Goal: Check status: Check status

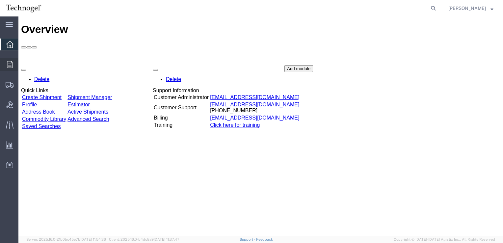
click at [23, 62] on span "Orders" at bounding box center [20, 64] width 5 height 13
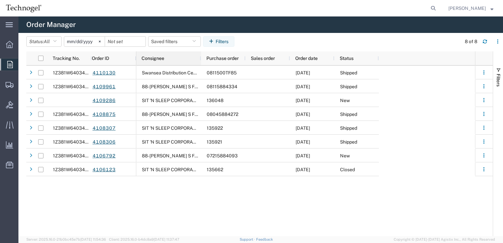
drag, startPoint x: 179, startPoint y: 59, endPoint x: 208, endPoint y: 55, distance: 29.2
click at [202, 55] on div at bounding box center [200, 58] width 3 height 14
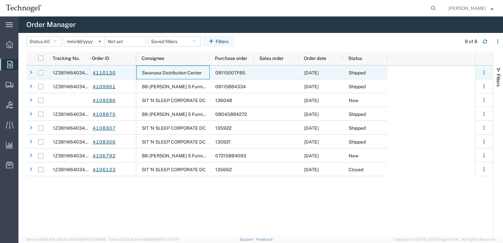
click at [197, 71] on span "Swansea Distribution Center" at bounding box center [172, 72] width 60 height 5
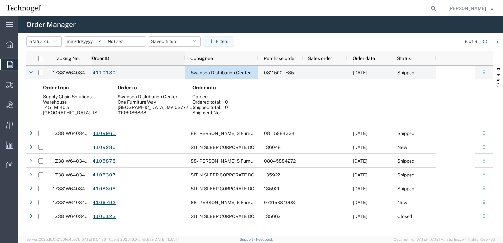
drag, startPoint x: 135, startPoint y: 59, endPoint x: 186, endPoint y: 56, distance: 51.1
click at [186, 56] on div at bounding box center [184, 58] width 3 height 14
click at [72, 72] on span "1Z381W640342899054" at bounding box center [79, 72] width 52 height 5
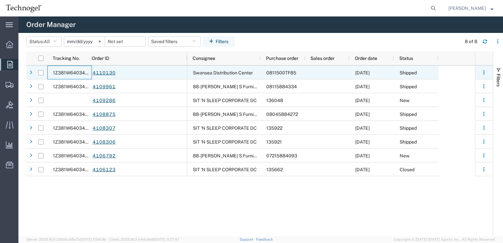
click at [72, 72] on span "1Z381W640342899054" at bounding box center [79, 72] width 52 height 5
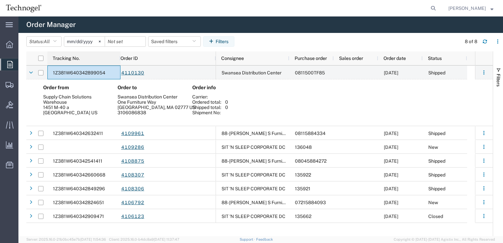
drag, startPoint x: 91, startPoint y: 57, endPoint x: 126, endPoint y: 60, distance: 35.0
click at [121, 60] on div at bounding box center [120, 58] width 3 height 14
